Goal: Find contact information: Find contact information

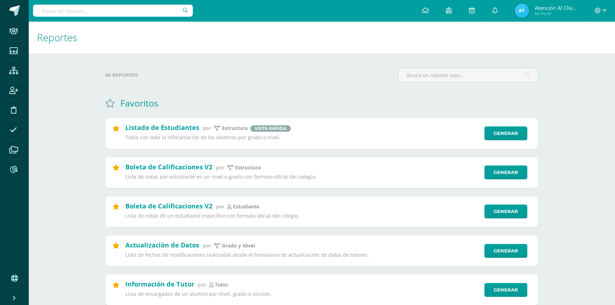
click at [79, 13] on input "text" at bounding box center [113, 11] width 160 height 12
type input "JOVELIN"
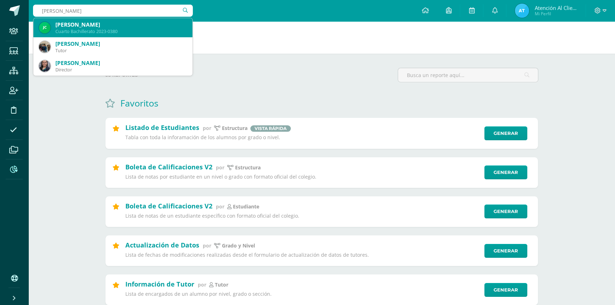
click at [82, 24] on div "Jovelin Jajomi Cifuentes Toj" at bounding box center [120, 24] width 131 height 7
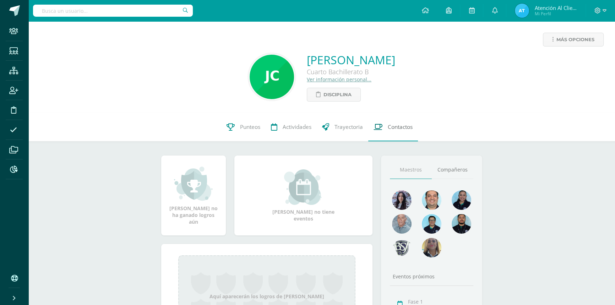
click at [404, 127] on span "Contactos" at bounding box center [400, 126] width 25 height 7
